Goal: Find specific page/section: Locate a particular part of the current website

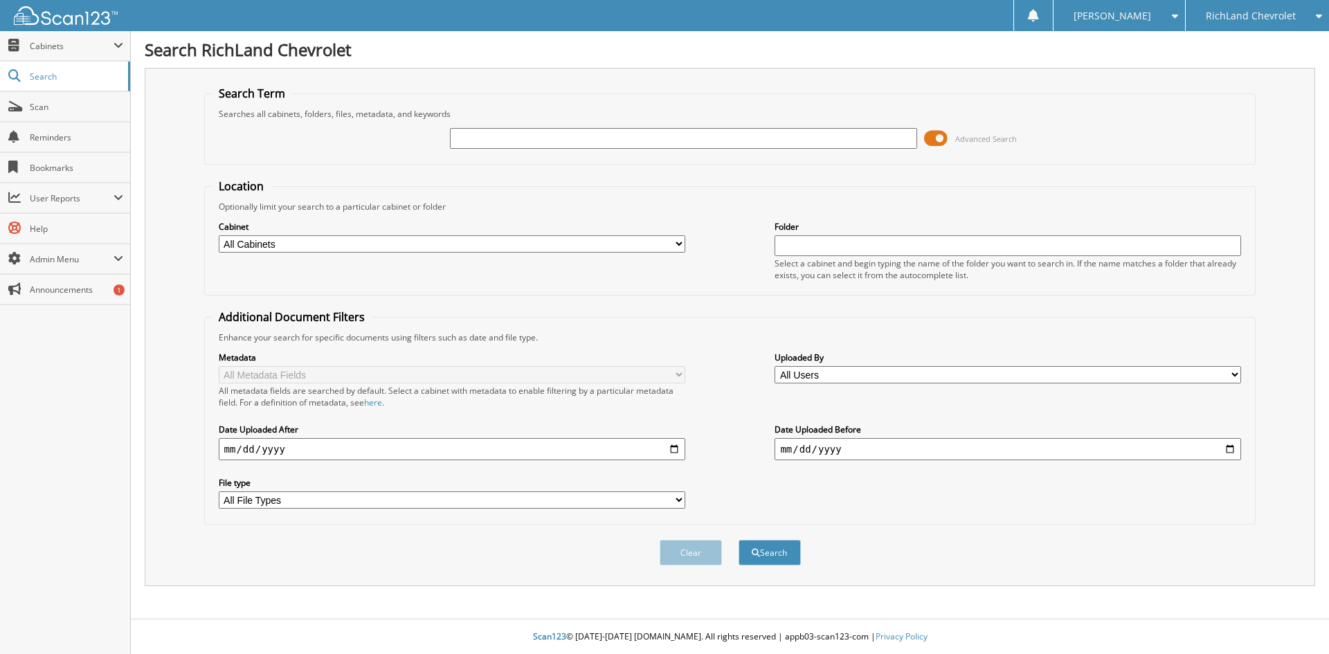
drag, startPoint x: 0, startPoint y: 0, endPoint x: 1220, endPoint y: 55, distance: 1221.4
click at [1216, 73] on div "Search Term Searches all cabinets, folders, files, metadata, and keywords Advan…" at bounding box center [730, 327] width 1170 height 518
click at [1212, 20] on span "RichLand Chevrolet" at bounding box center [1251, 16] width 90 height 8
click at [1213, 46] on link "RichLand CDJR" at bounding box center [1256, 43] width 143 height 24
click at [552, 129] on input "text" at bounding box center [683, 138] width 466 height 21
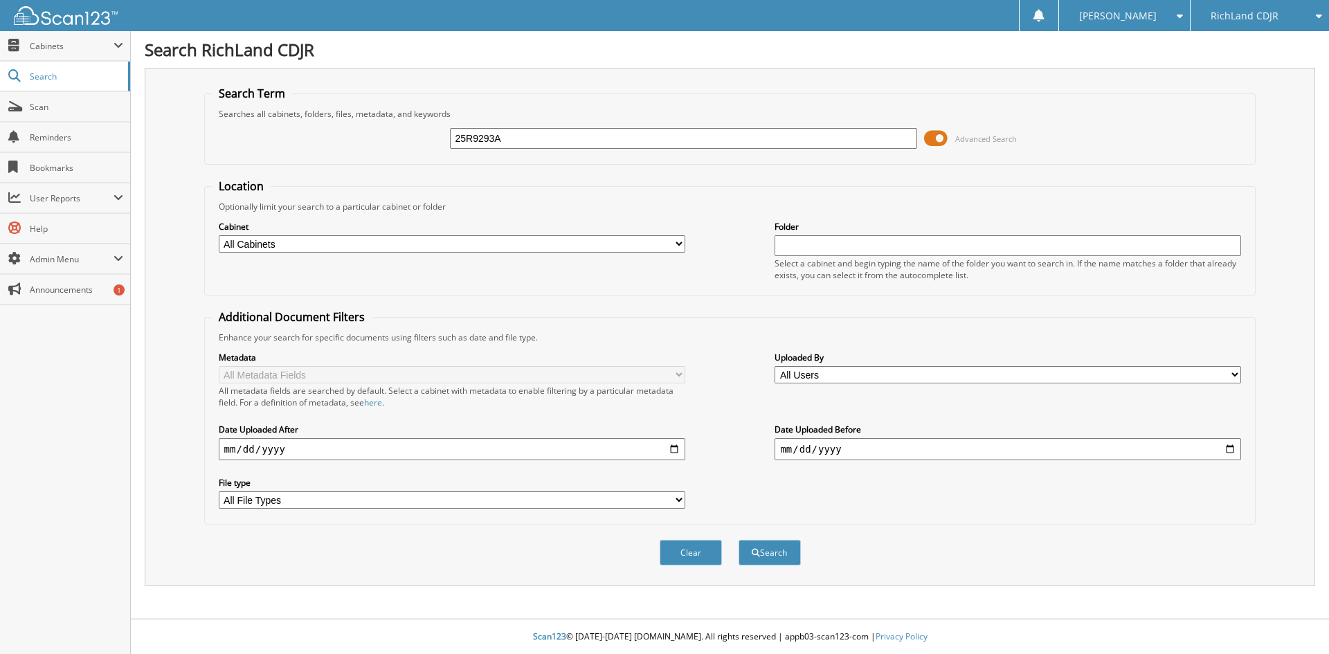
type input "25R9293A"
click at [738, 540] on button "Search" at bounding box center [769, 553] width 62 height 26
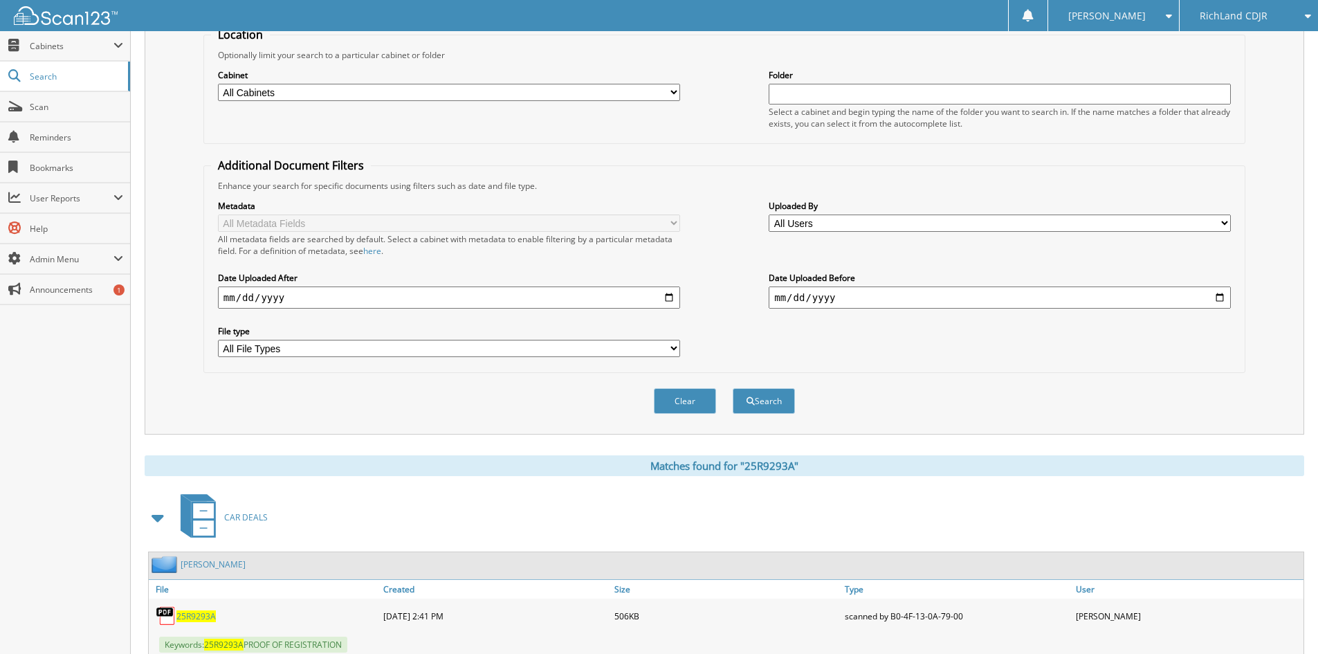
scroll to position [311, 0]
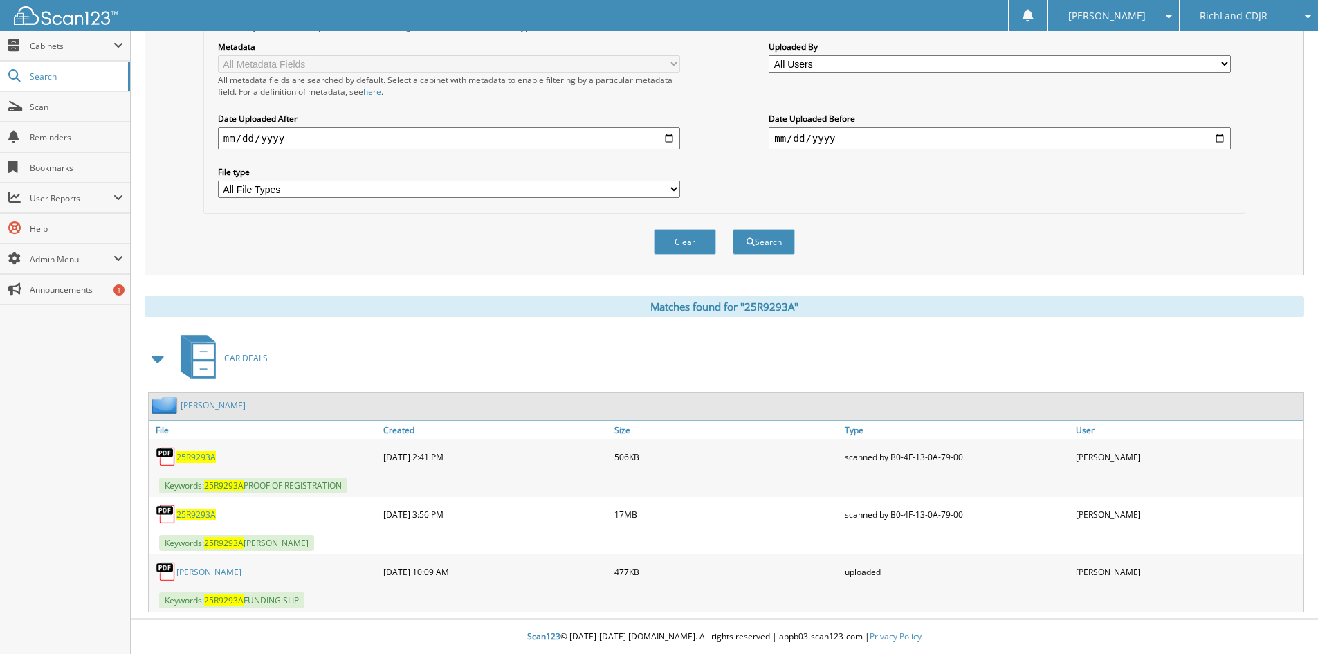
click at [197, 511] on span "25R9293A" at bounding box center [195, 515] width 39 height 12
